Goal: Transaction & Acquisition: Purchase product/service

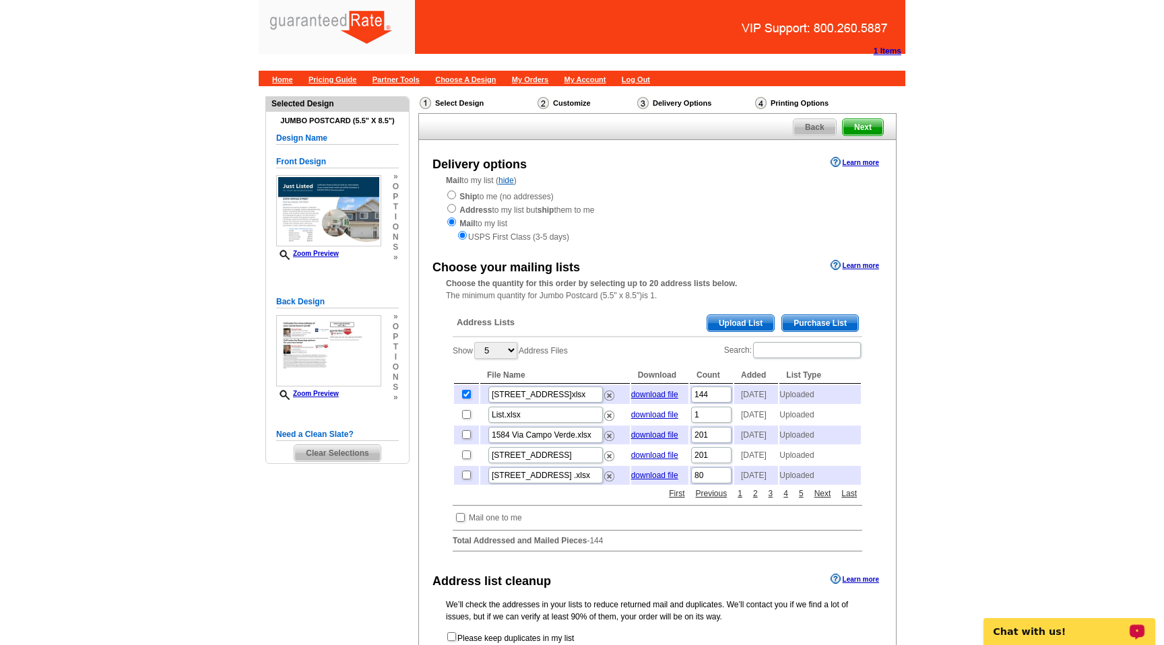
click at [325, 457] on span "Clear Selections" at bounding box center [337, 453] width 86 height 16
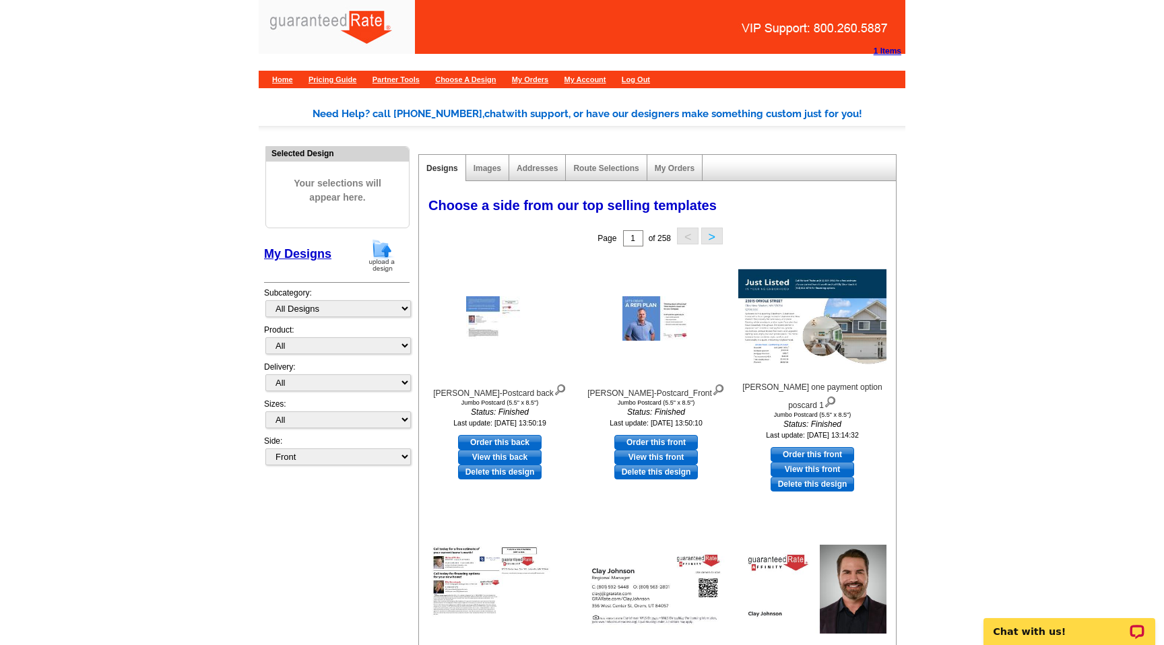
click at [382, 257] on img at bounding box center [381, 255] width 35 height 34
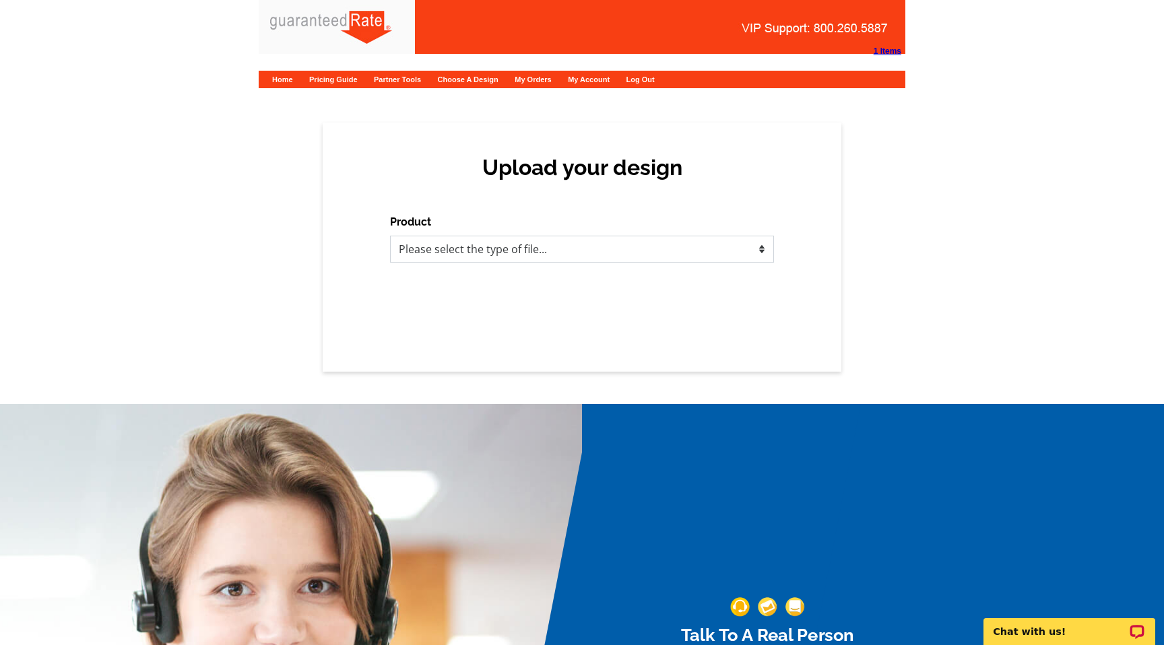
click at [503, 238] on select "Please select the type of file... Postcards Calendars Business Cards Letters an…" at bounding box center [582, 249] width 384 height 27
select select "1"
click at [390, 236] on select "Please select the type of file... Postcards Calendars Business Cards Letters an…" at bounding box center [582, 249] width 384 height 27
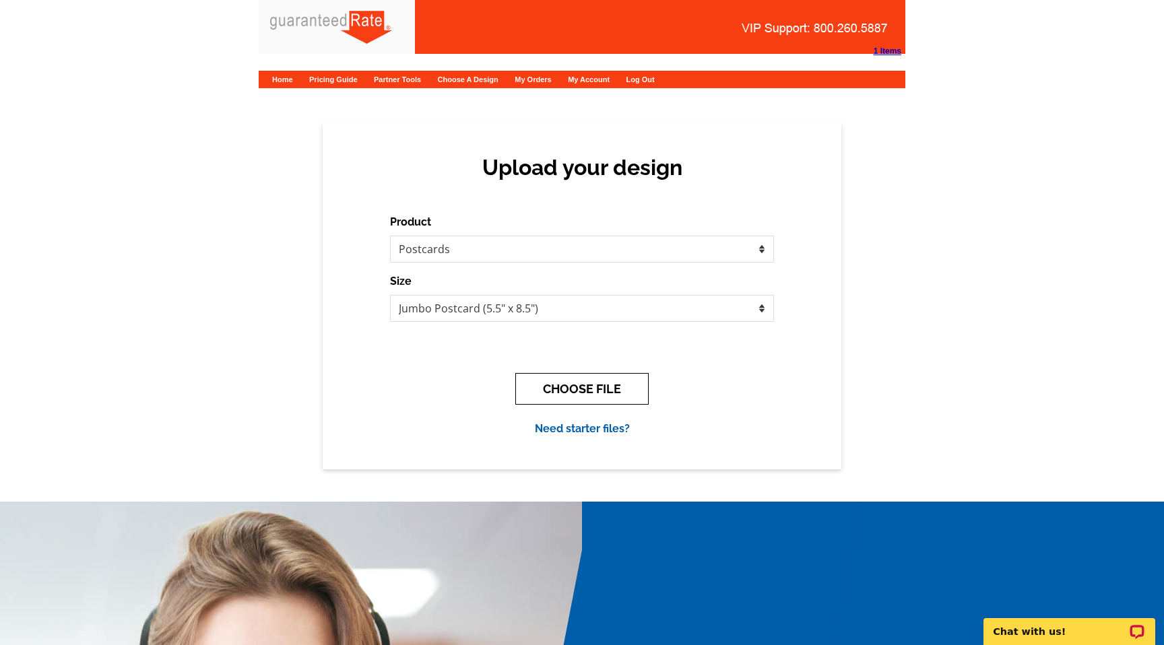
click at [576, 385] on button "CHOOSE FILE" at bounding box center [581, 389] width 133 height 32
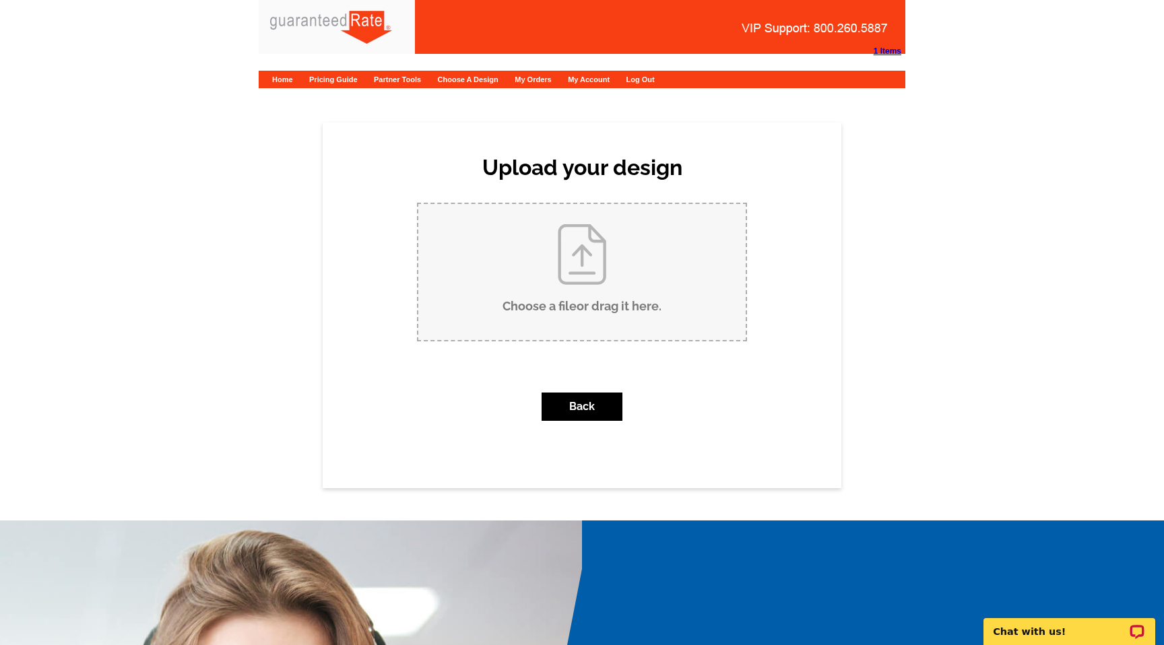
click at [560, 251] on input "Choose a file or drag it here ." at bounding box center [581, 272] width 327 height 136
type input "C:\fakepath\Richard Thake one payment option poscard.pdf"
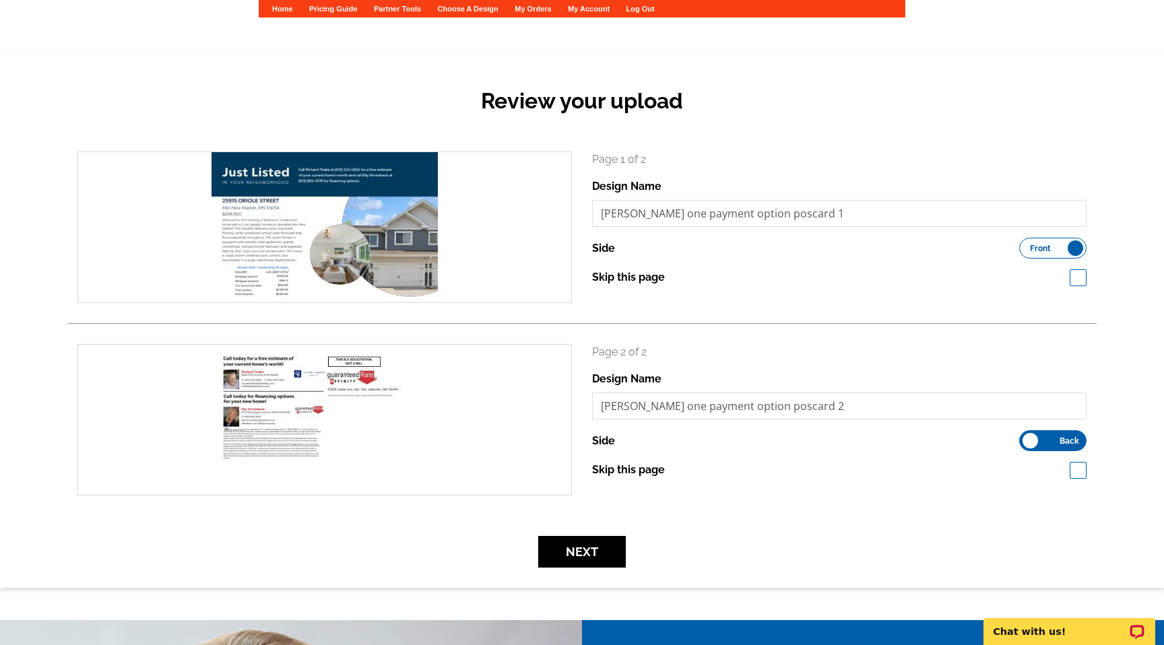
scroll to position [73, 0]
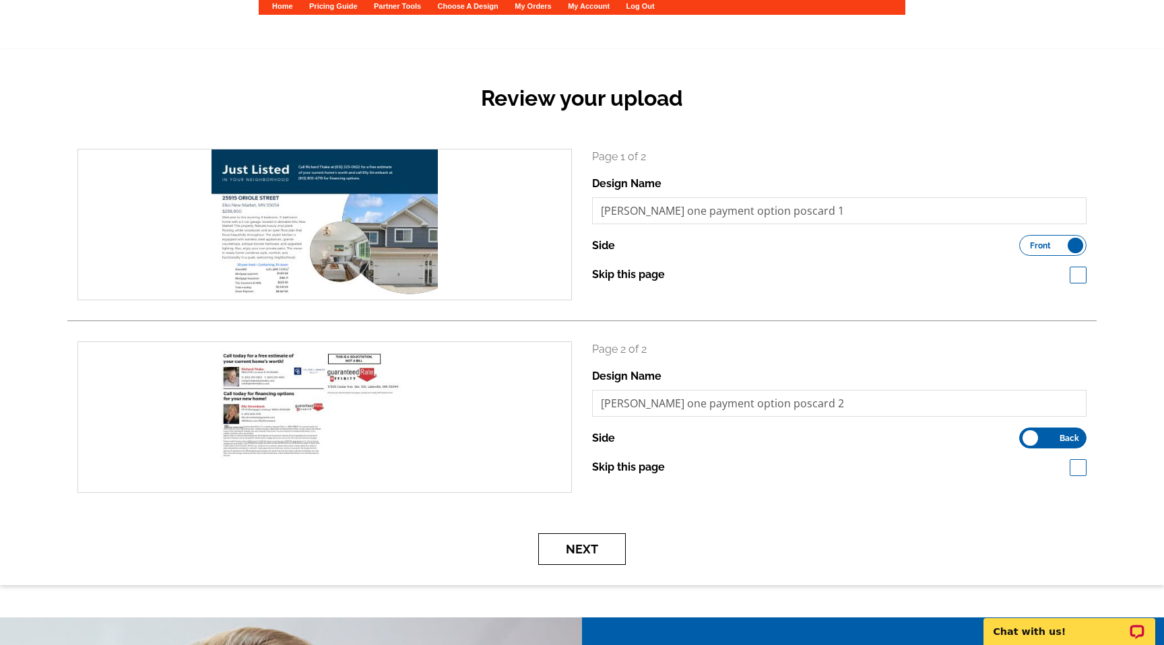
click at [607, 552] on button "Next" at bounding box center [582, 549] width 88 height 32
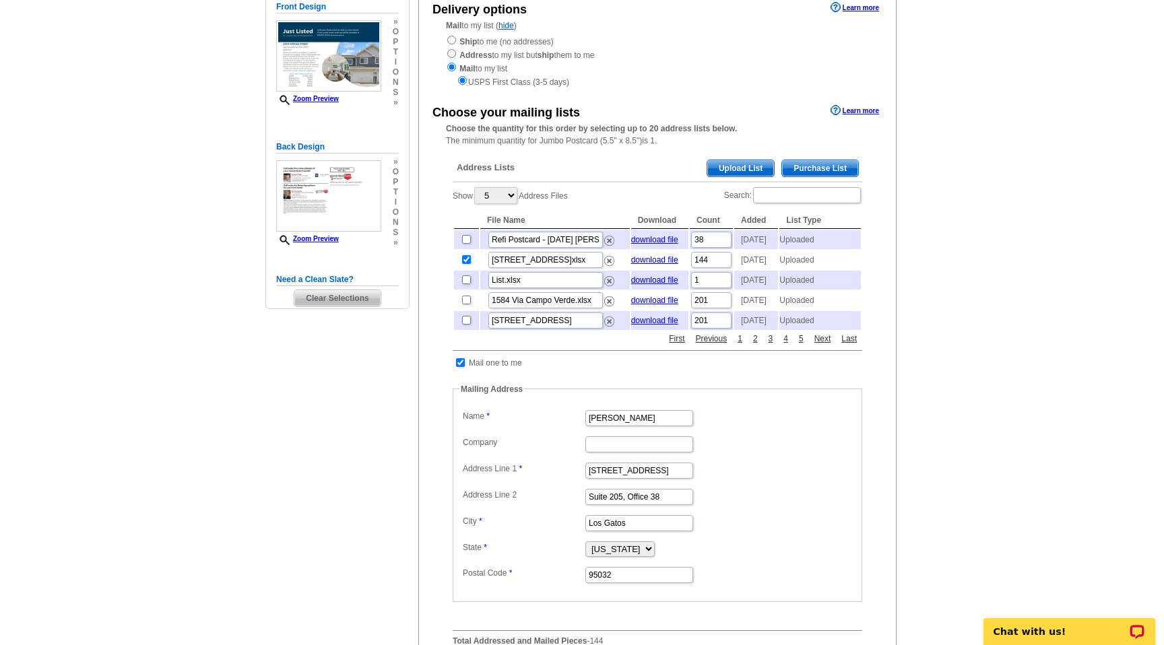
scroll to position [156, 0]
click at [654, 425] on input "Bob Bachman" at bounding box center [639, 417] width 108 height 16
type input "Elly Stromback"
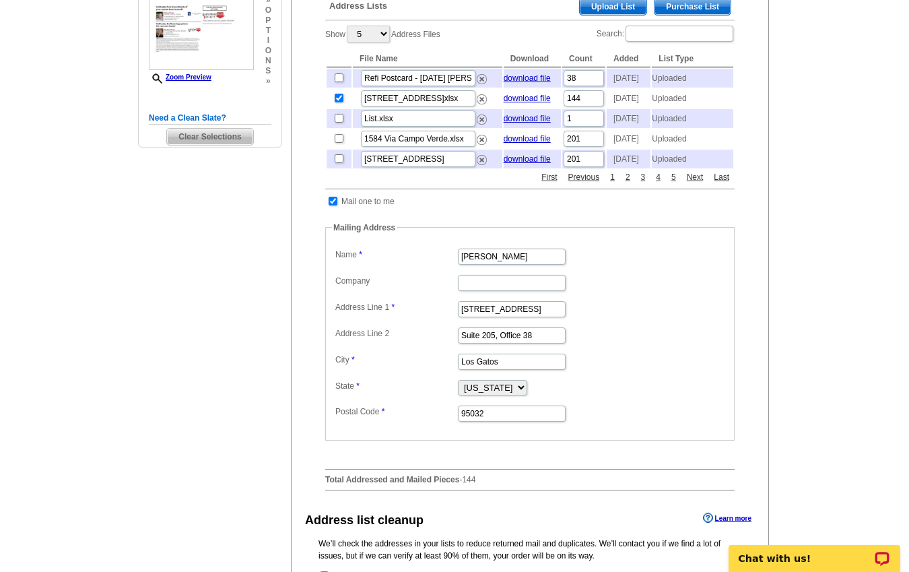
scroll to position [317, 0]
click at [490, 317] on input "16185 Los Gatos Blvd" at bounding box center [512, 308] width 108 height 16
paste input "7305 Cedar Ave."
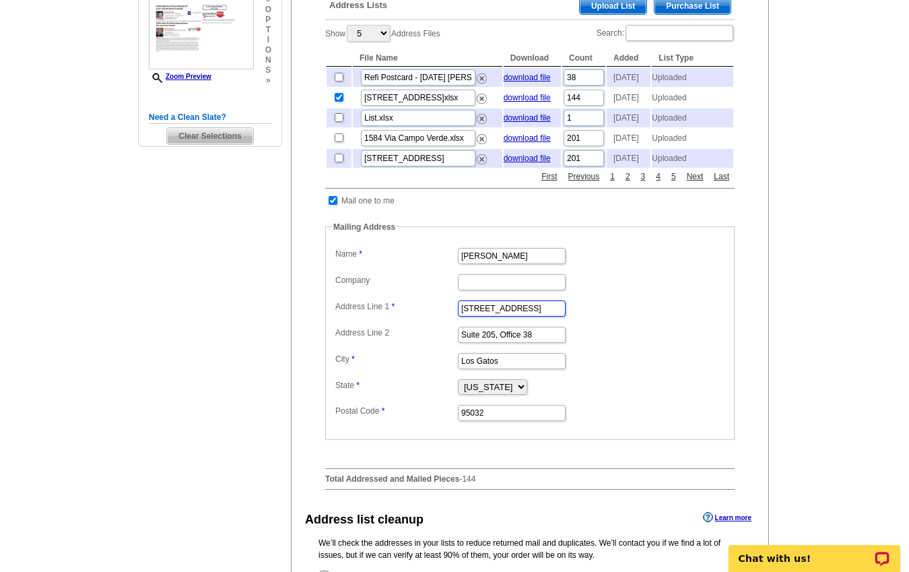
type input "17305 Cedar Ave."
click at [505, 343] on input "Suite 205, Office 38" at bounding box center [512, 335] width 108 height 16
paste input "te. 100"
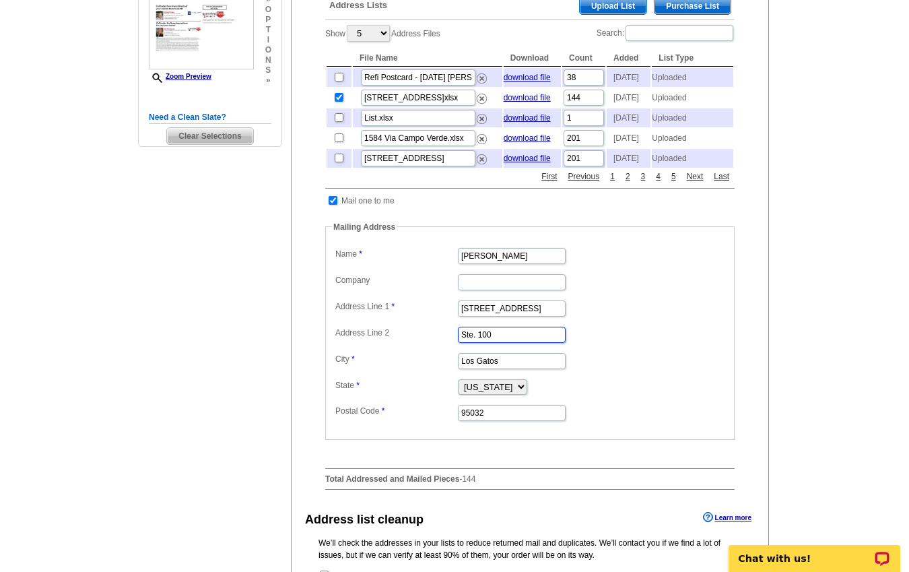
type input "Ste. 100"
click at [482, 369] on input "Los Gatos" at bounding box center [512, 361] width 108 height 16
type input "Lakeville"
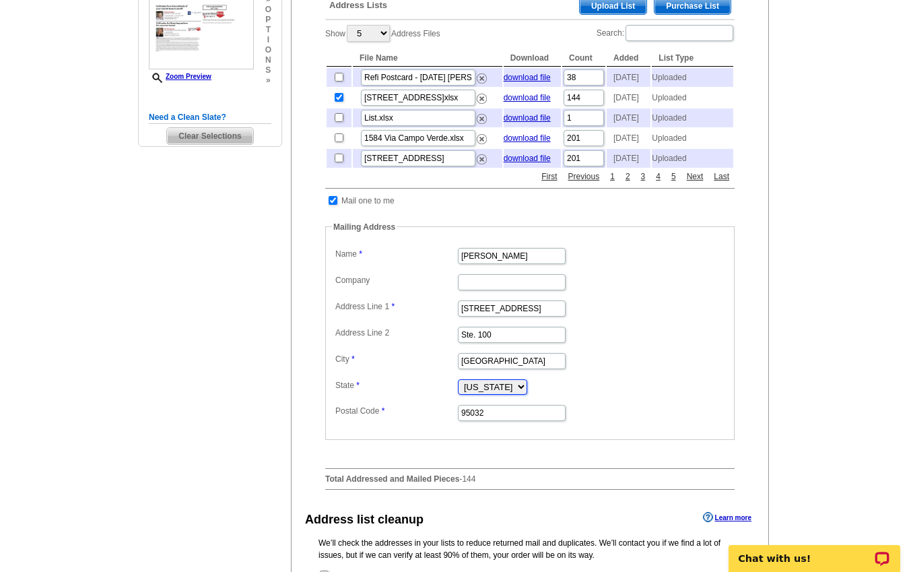
click at [527, 395] on select "Alabama Alaska Arizona Arkansas California Colorado Connecticut District of Col…" at bounding box center [492, 386] width 69 height 15
select select "MN"
click at [458, 395] on select "Alabama Alaska Arizona Arkansas California Colorado Connecticut District of Col…" at bounding box center [492, 386] width 69 height 15
click at [504, 421] on input "95032" at bounding box center [512, 413] width 108 height 16
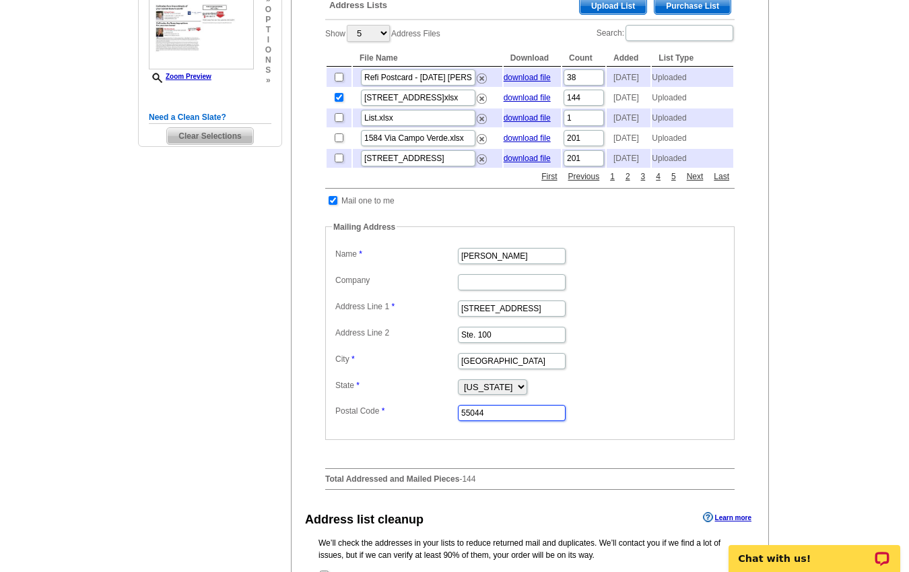
type input "55044"
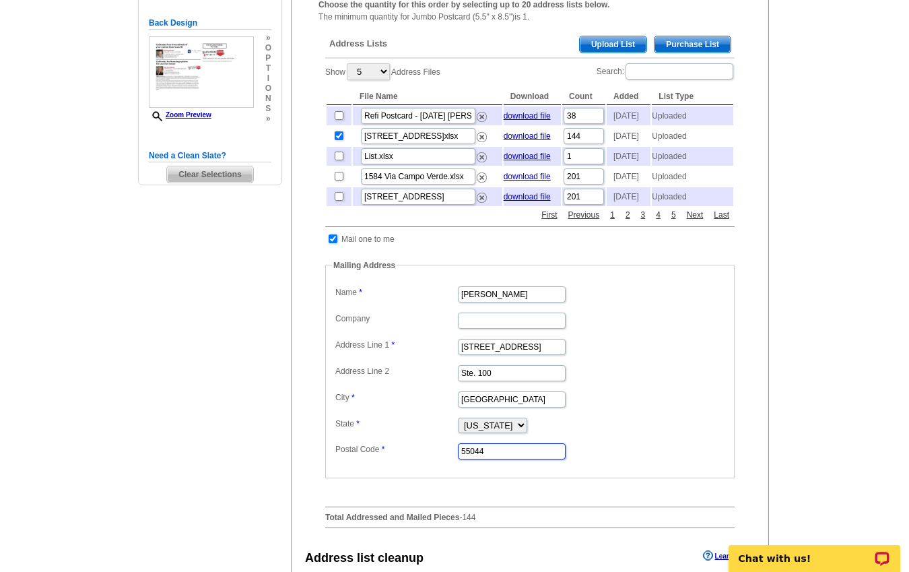
scroll to position [272, 0]
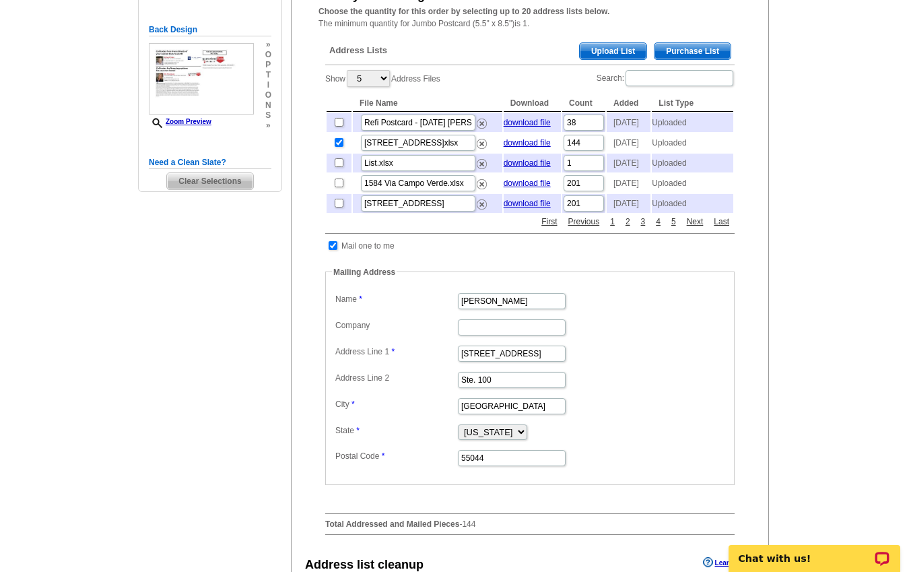
click at [281, 345] on div "Need Help? call 800-260-5887, chat with support, or have our designers make som…" at bounding box center [454, 294] width 647 height 961
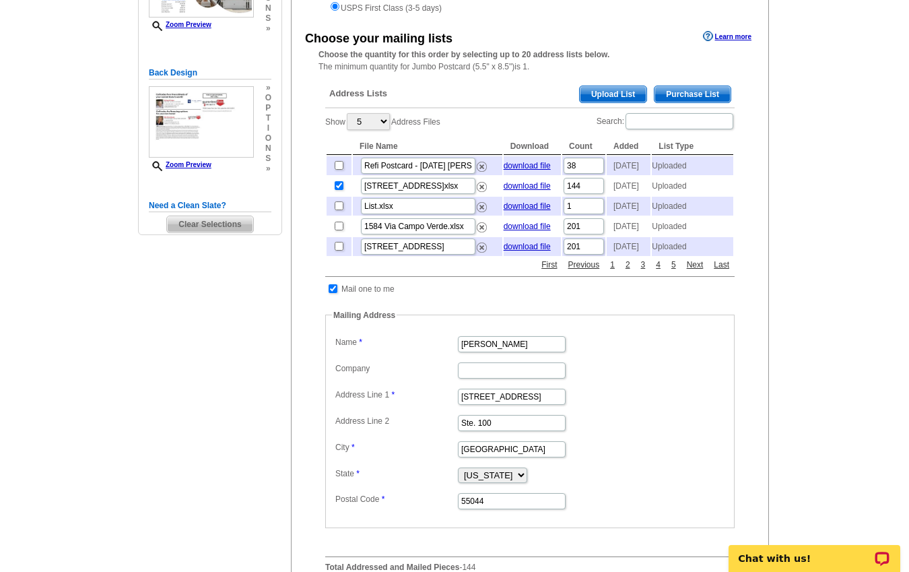
scroll to position [0, 0]
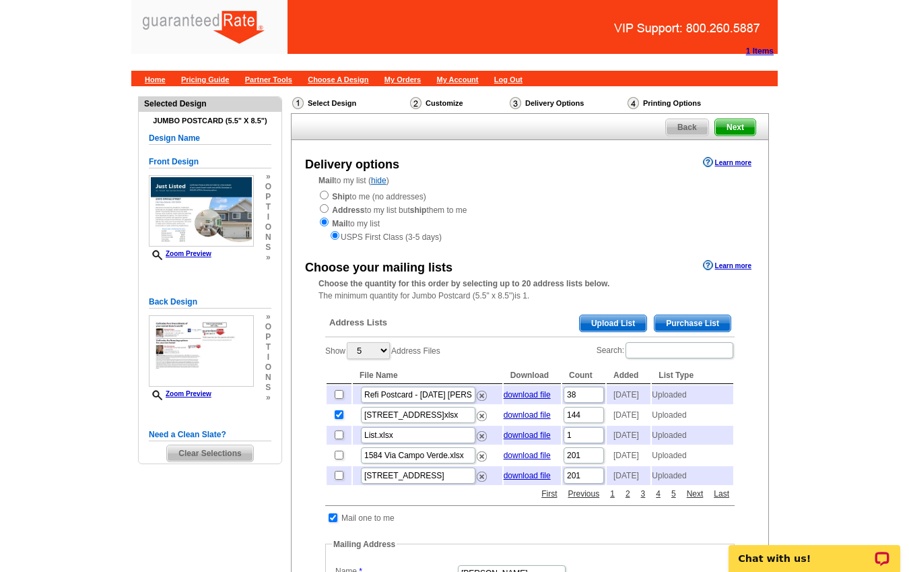
click at [740, 122] on span "Next" at bounding box center [735, 127] width 40 height 16
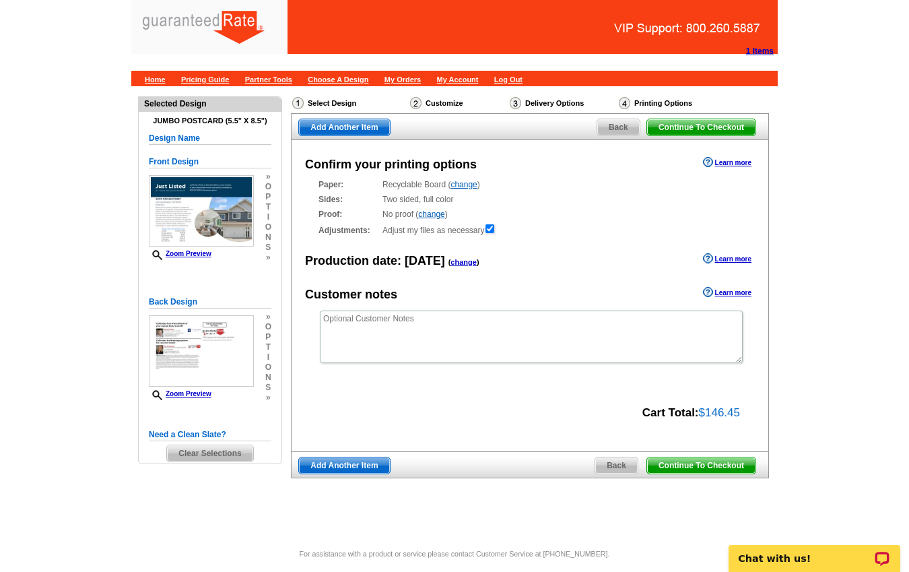
click at [692, 467] on span "Continue To Checkout" at bounding box center [701, 465] width 108 height 16
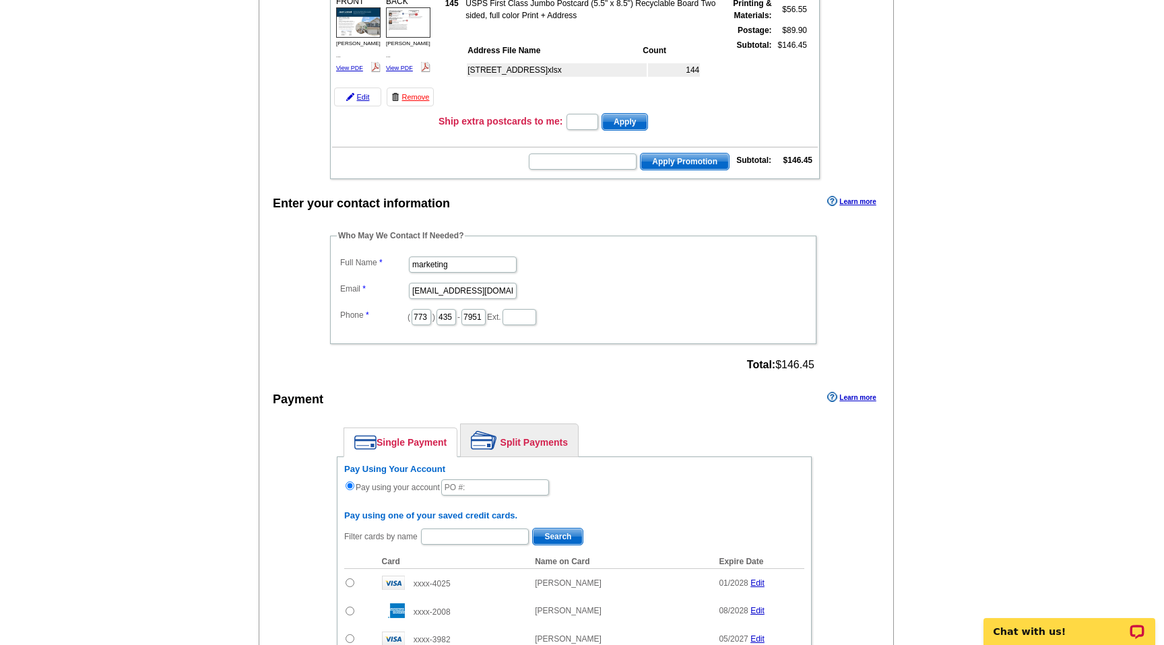
scroll to position [206, 0]
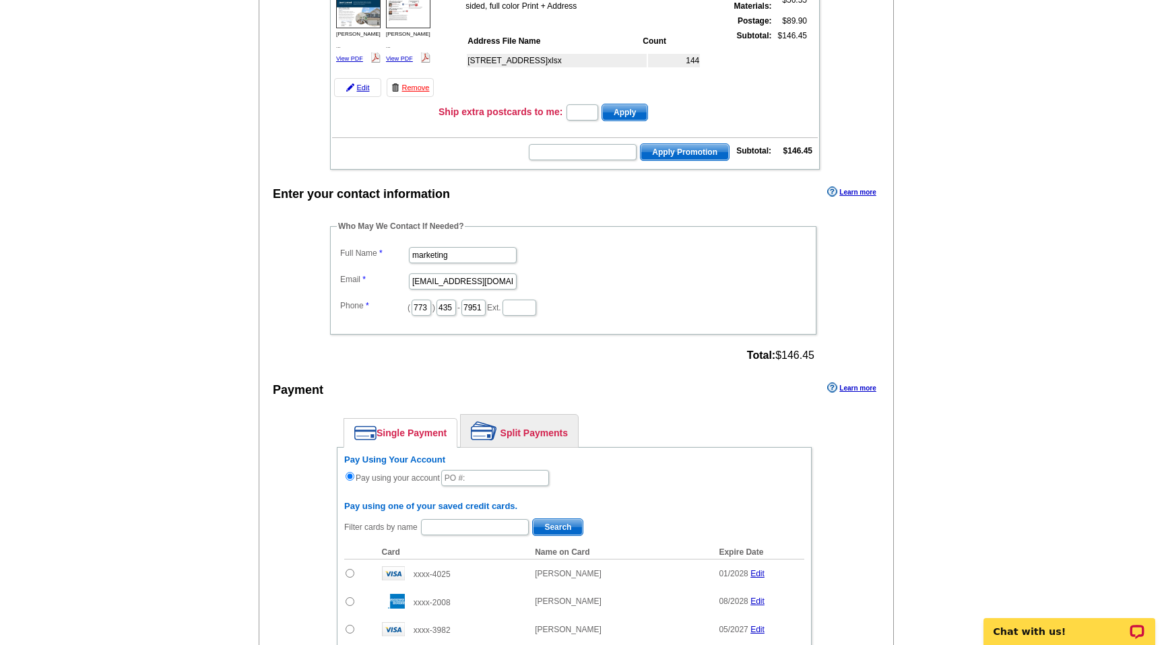
click at [522, 424] on link "Split Payments" at bounding box center [519, 431] width 117 height 32
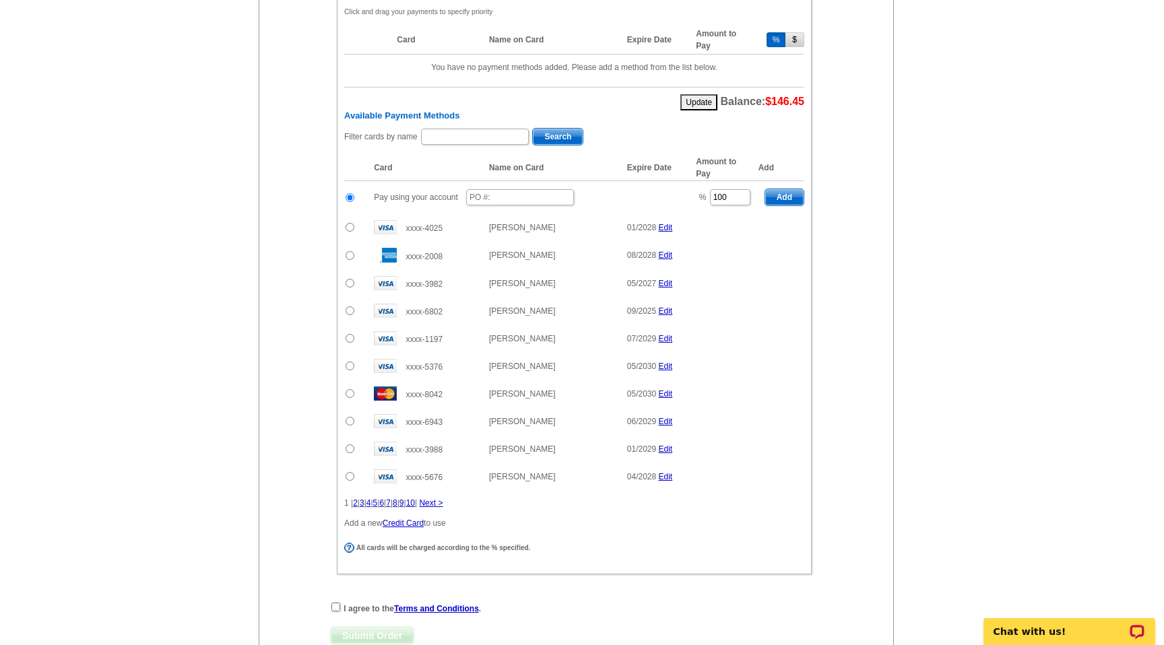
scroll to position [692, 0]
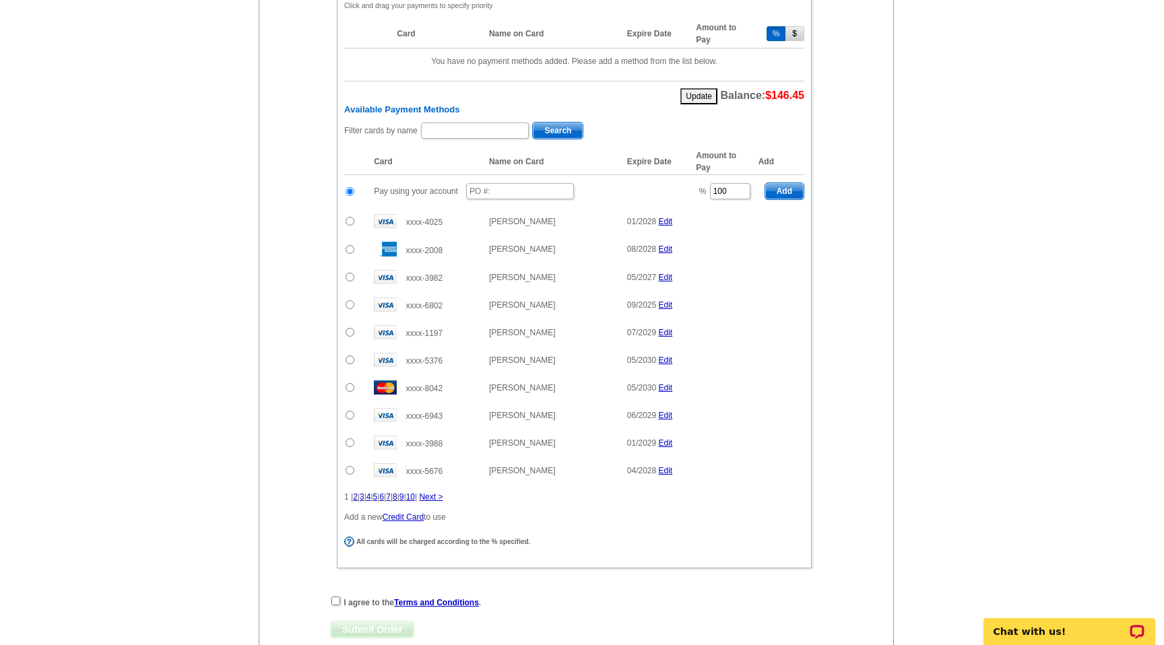
click at [350, 251] on input "radio" at bounding box center [350, 249] width 9 height 9
radio input "true"
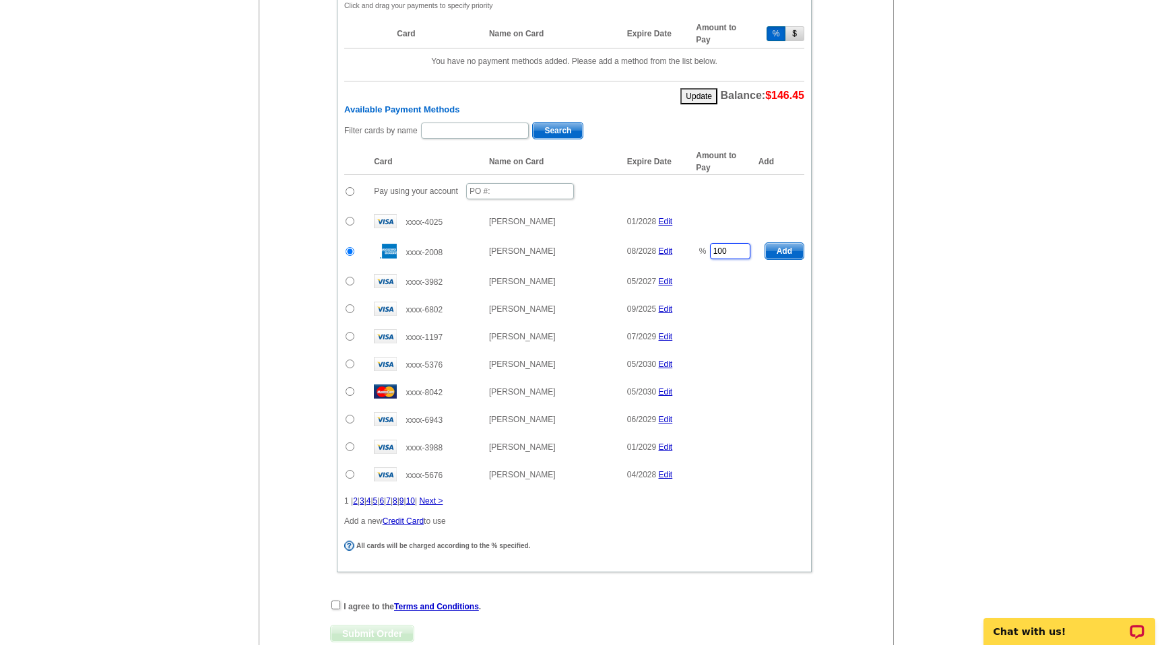
click at [726, 251] on input "100" at bounding box center [730, 251] width 40 height 16
click at [929, 241] on main "Add Another Item Checkout Order Name: My Order 2025-09-18 Save Order Review you…" at bounding box center [582, 63] width 1164 height 1338
click at [793, 249] on span "Add" at bounding box center [784, 251] width 38 height 16
type input "100"
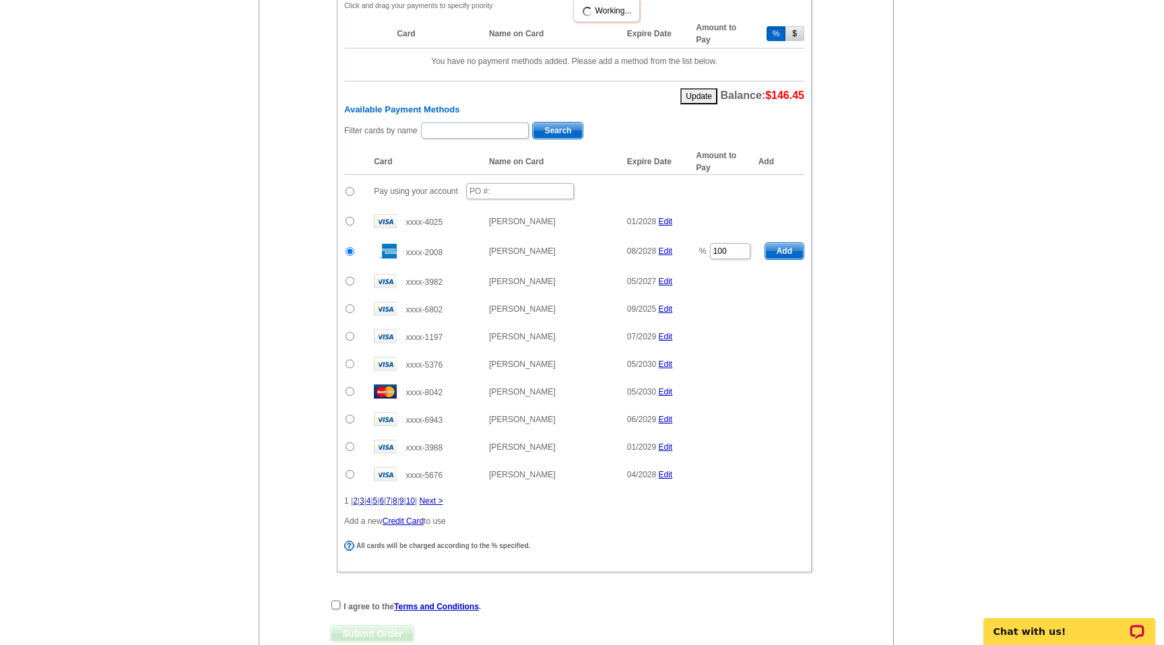
radio input "false"
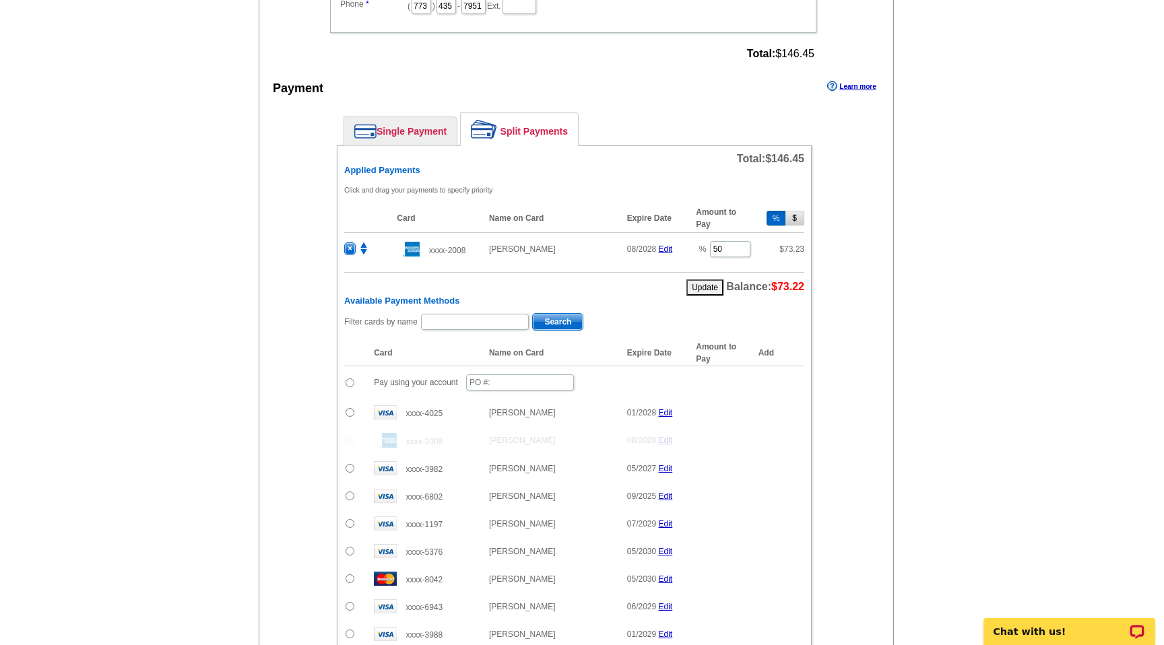
scroll to position [502, 0]
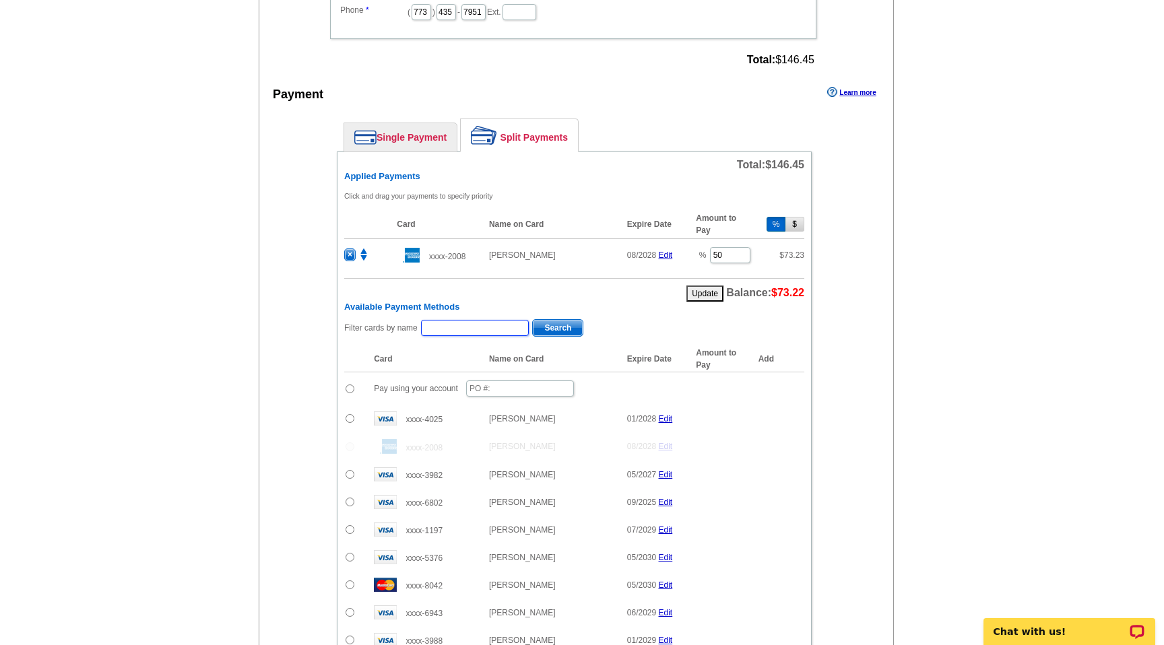
click at [441, 331] on input "text" at bounding box center [475, 328] width 108 height 16
type input "0919_0353_JF"
click at [493, 325] on input "0919_0353_JF" at bounding box center [475, 328] width 108 height 16
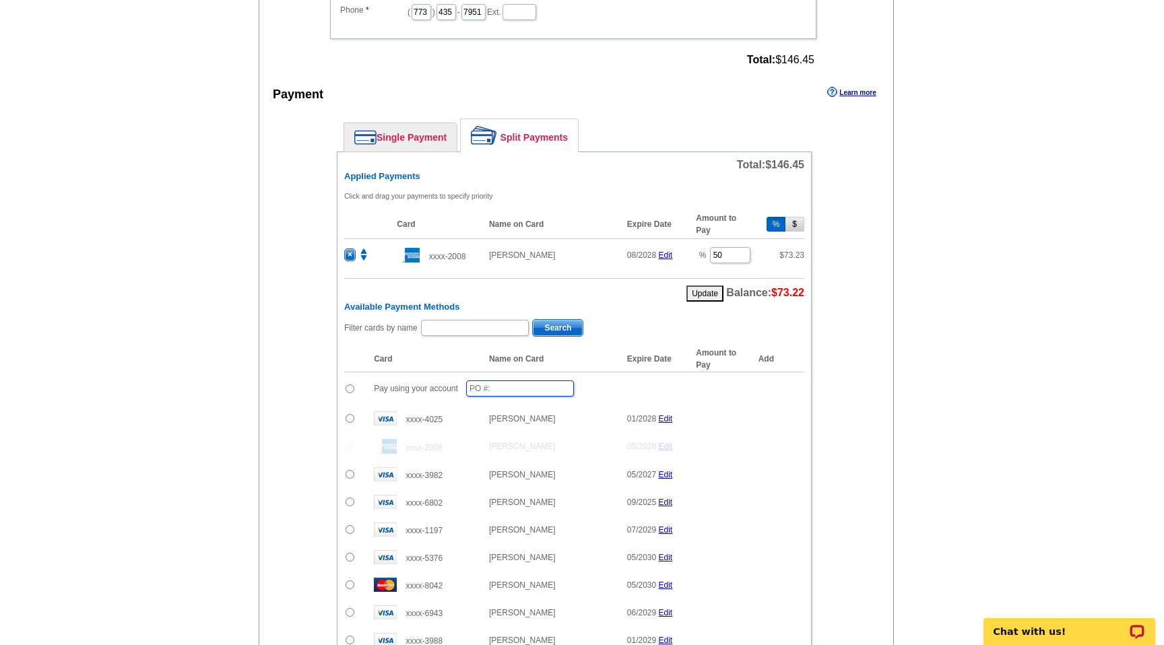
click at [492, 387] on input "text" at bounding box center [520, 389] width 108 height 16
click at [350, 387] on input "radio" at bounding box center [350, 389] width 9 height 9
radio input "true"
click at [515, 395] on input "text" at bounding box center [520, 389] width 108 height 16
paste input "0919_0353_JF"
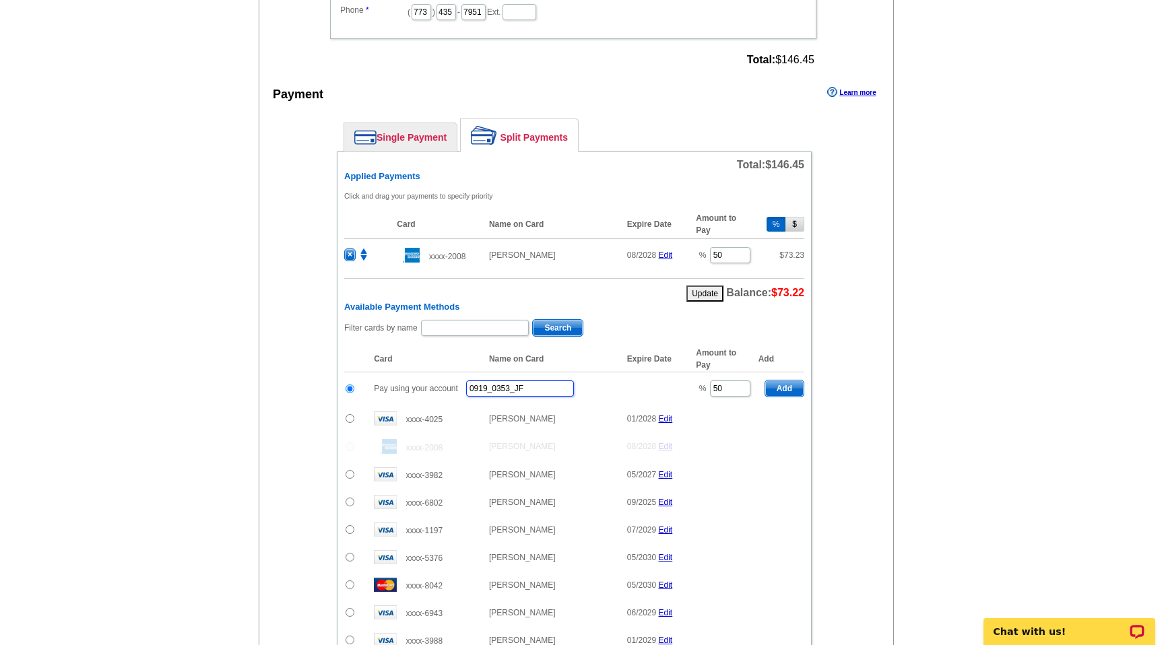
click at [543, 389] on input "0919_0353_JF" at bounding box center [520, 389] width 108 height 16
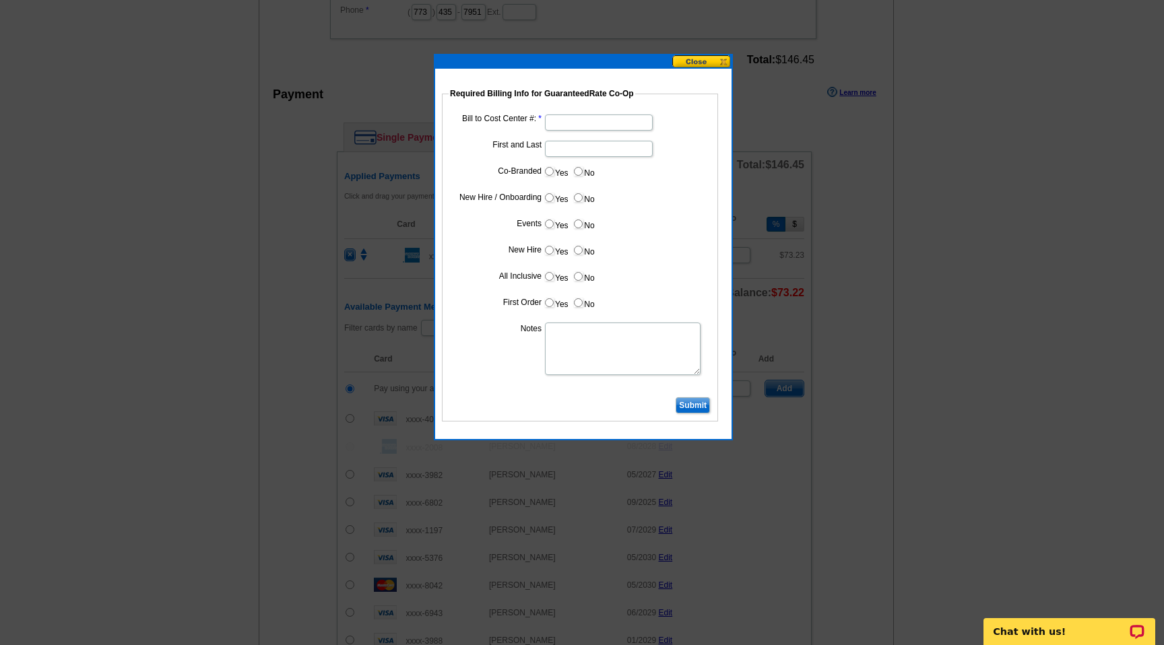
type input "0919_0353_JF"
click at [577, 148] on input "First and Last" at bounding box center [599, 149] width 108 height 16
type input "Elly Stromback"
click at [551, 172] on input "Yes" at bounding box center [549, 171] width 9 height 9
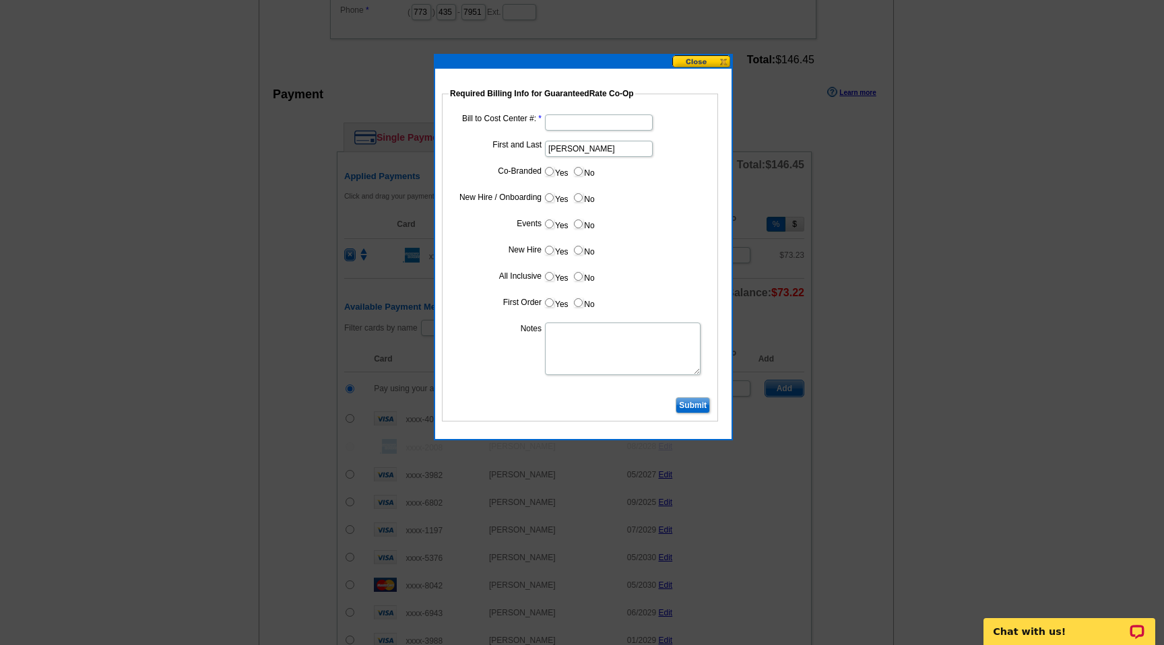
radio input "true"
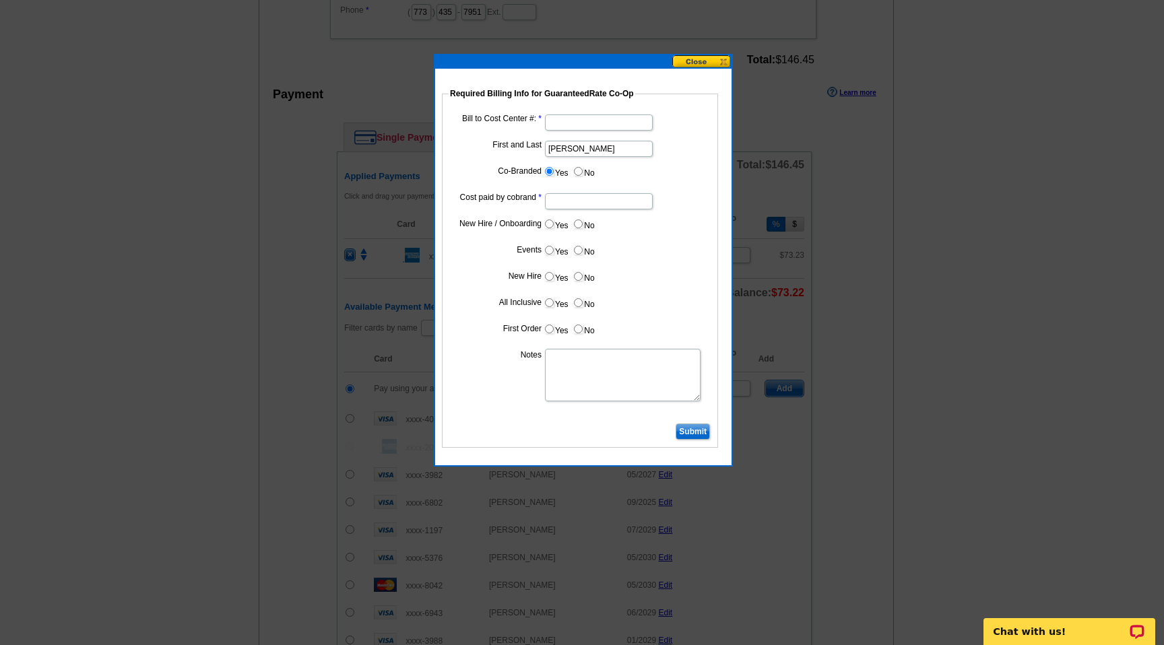
click at [559, 205] on input "Cost paid by cobrand" at bounding box center [599, 201] width 108 height 16
type input "50%"
click at [592, 115] on input "Bill to Cost Center #:" at bounding box center [599, 123] width 108 height 16
click at [607, 119] on input "Bill to Cost Center #:" at bounding box center [599, 123] width 108 height 16
type input "11063"
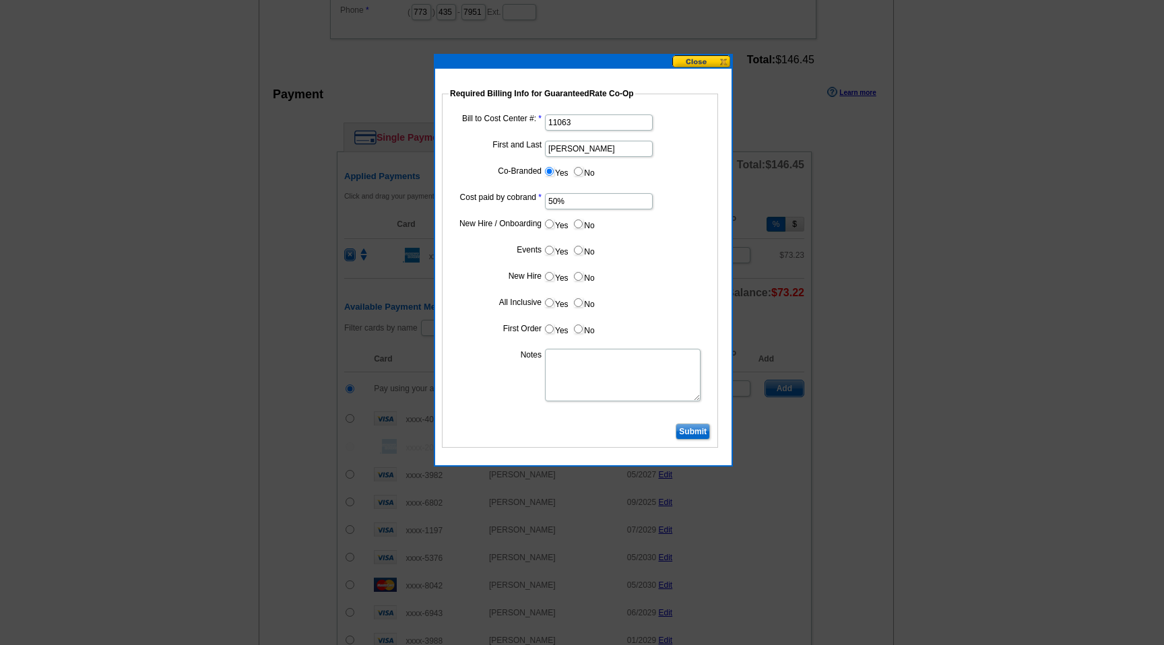
click at [689, 430] on input "Submit" at bounding box center [693, 432] width 34 height 16
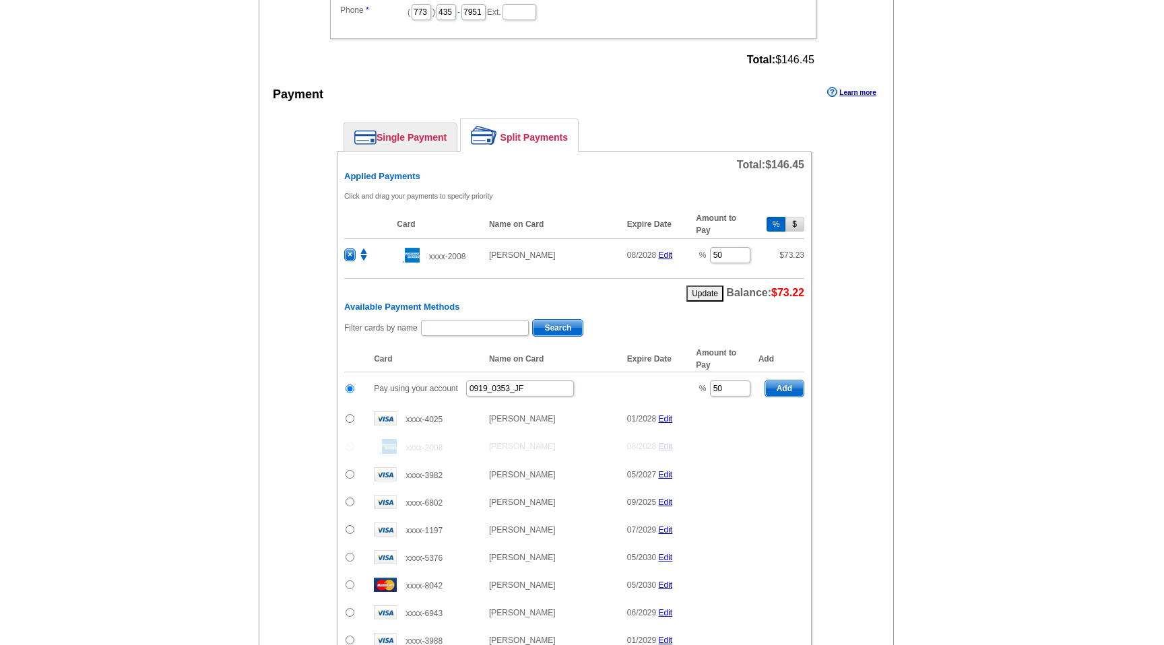
click at [786, 395] on span "Add" at bounding box center [784, 389] width 38 height 16
radio input "false"
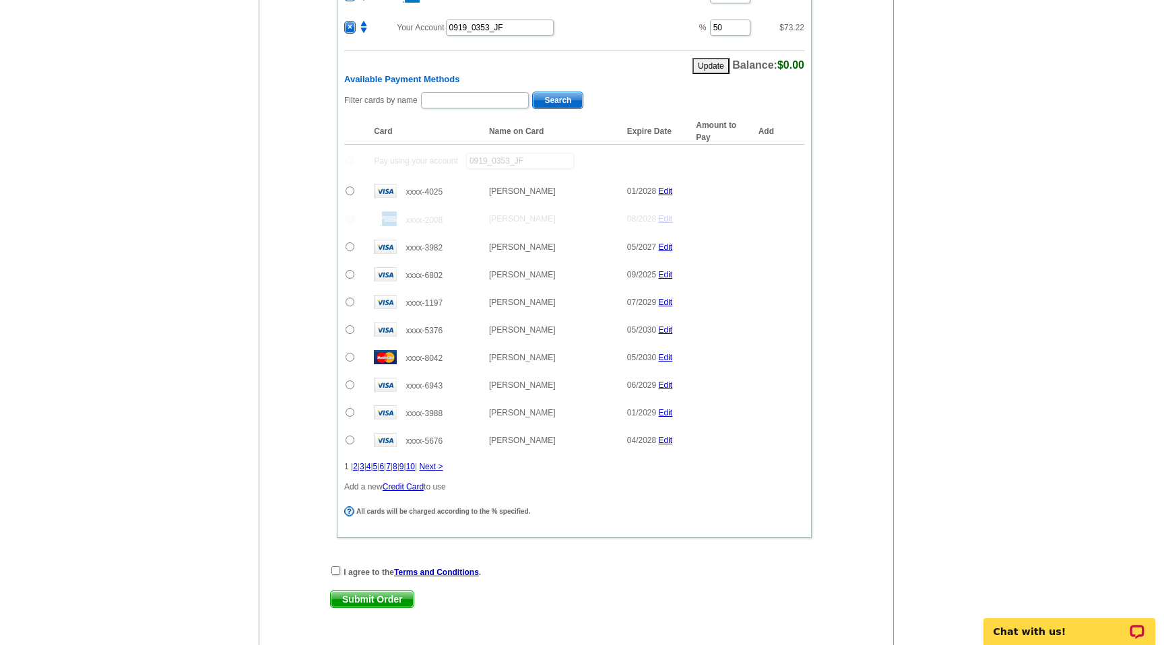
scroll to position [764, 0]
click at [331, 566] on input "checkbox" at bounding box center [335, 568] width 9 height 9
checkbox input "true"
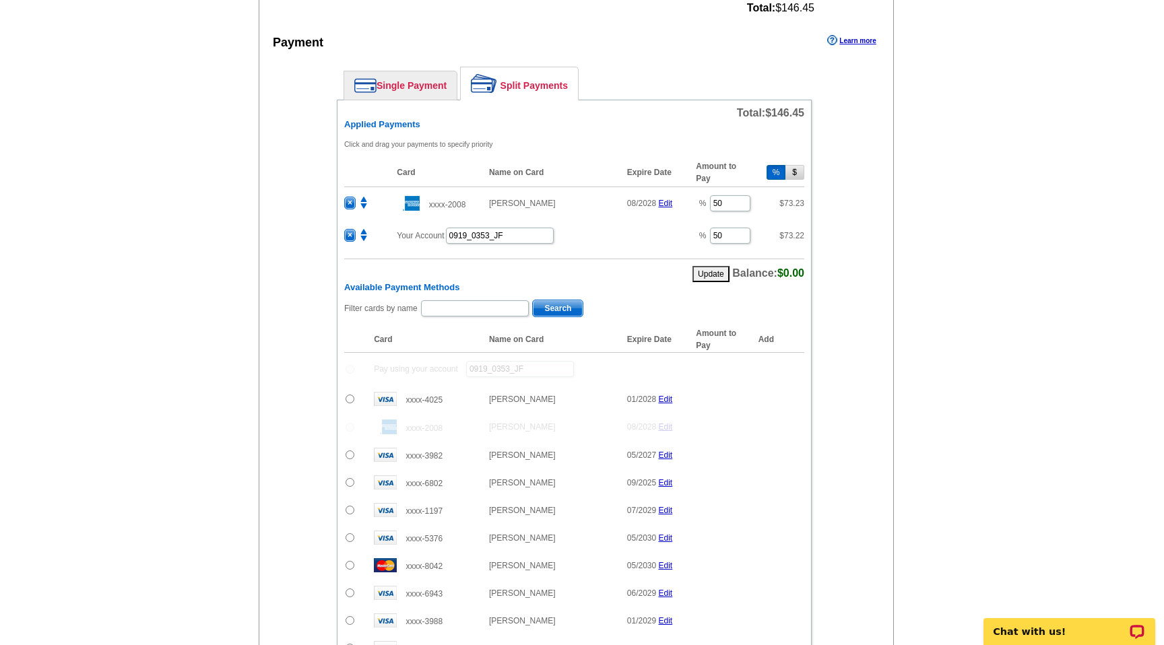
scroll to position [868, 0]
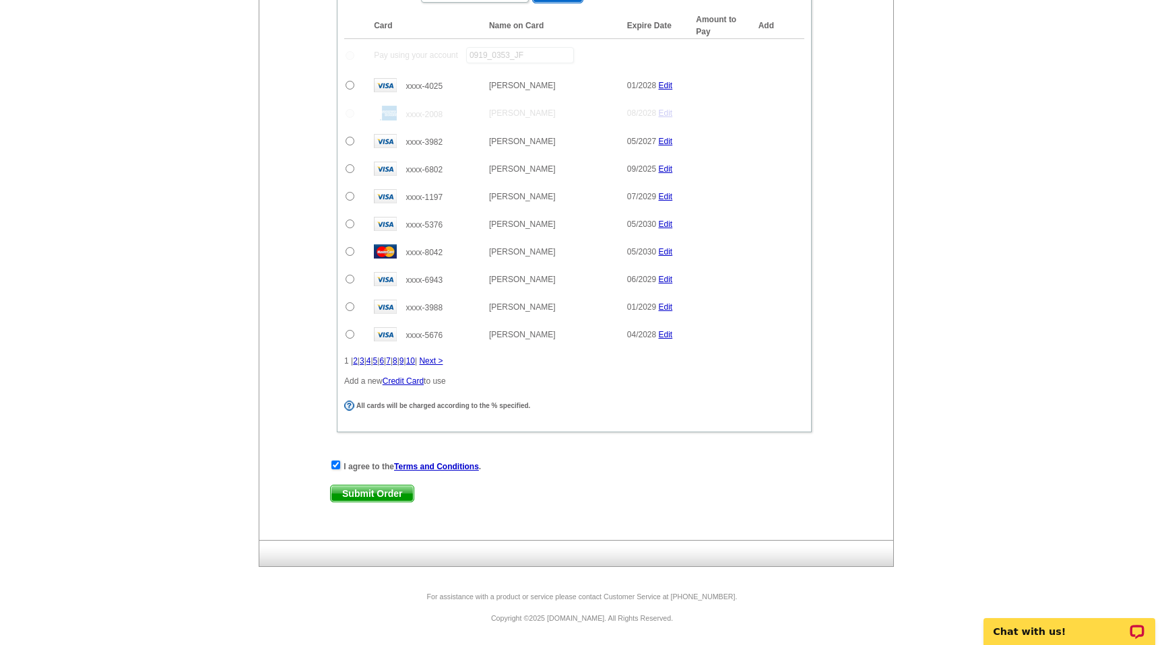
click at [379, 498] on span "Submit Order" at bounding box center [372, 494] width 83 height 16
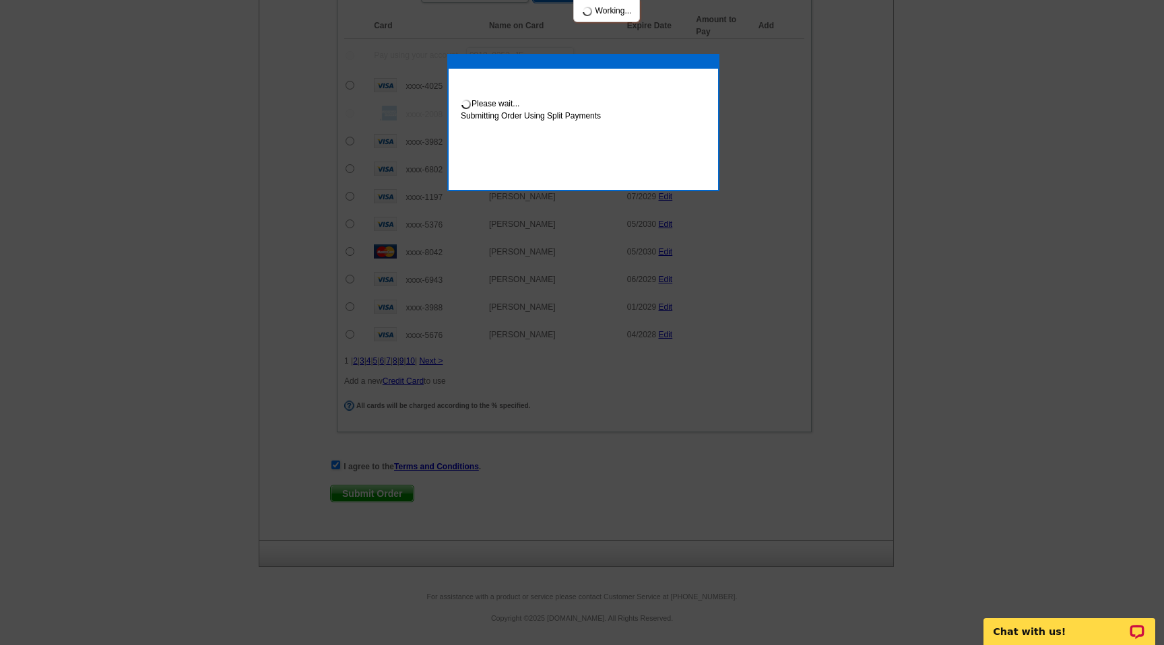
scroll to position [936, 0]
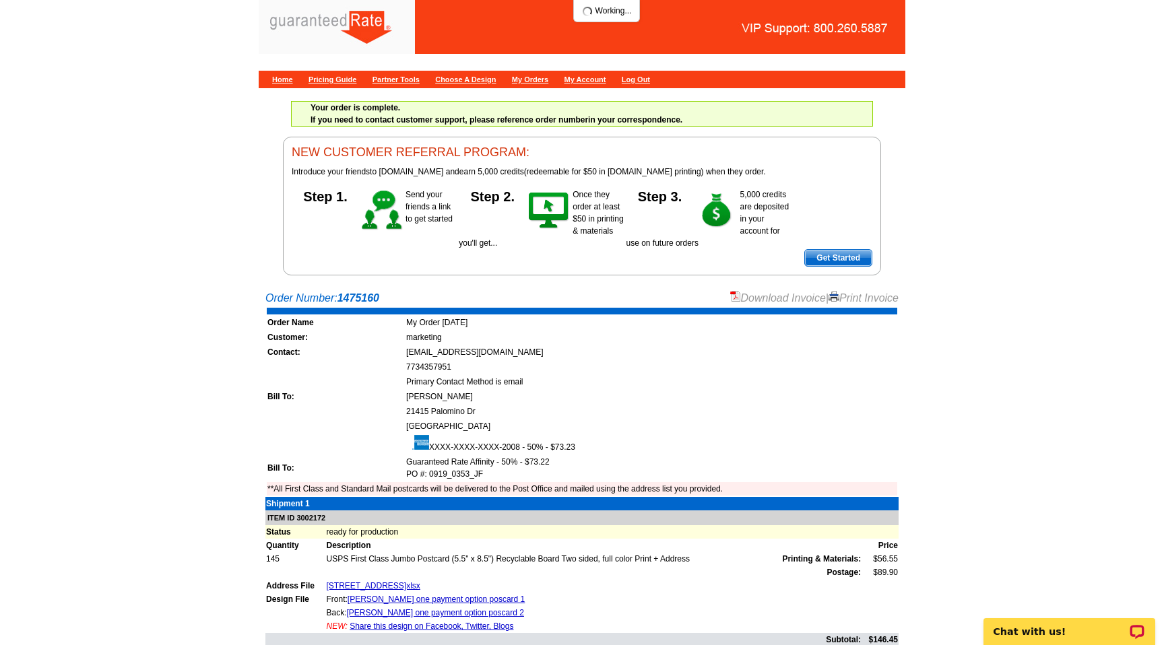
click at [760, 298] on link "Download Invoice" at bounding box center [778, 297] width 96 height 11
